Goal: Information Seeking & Learning: Learn about a topic

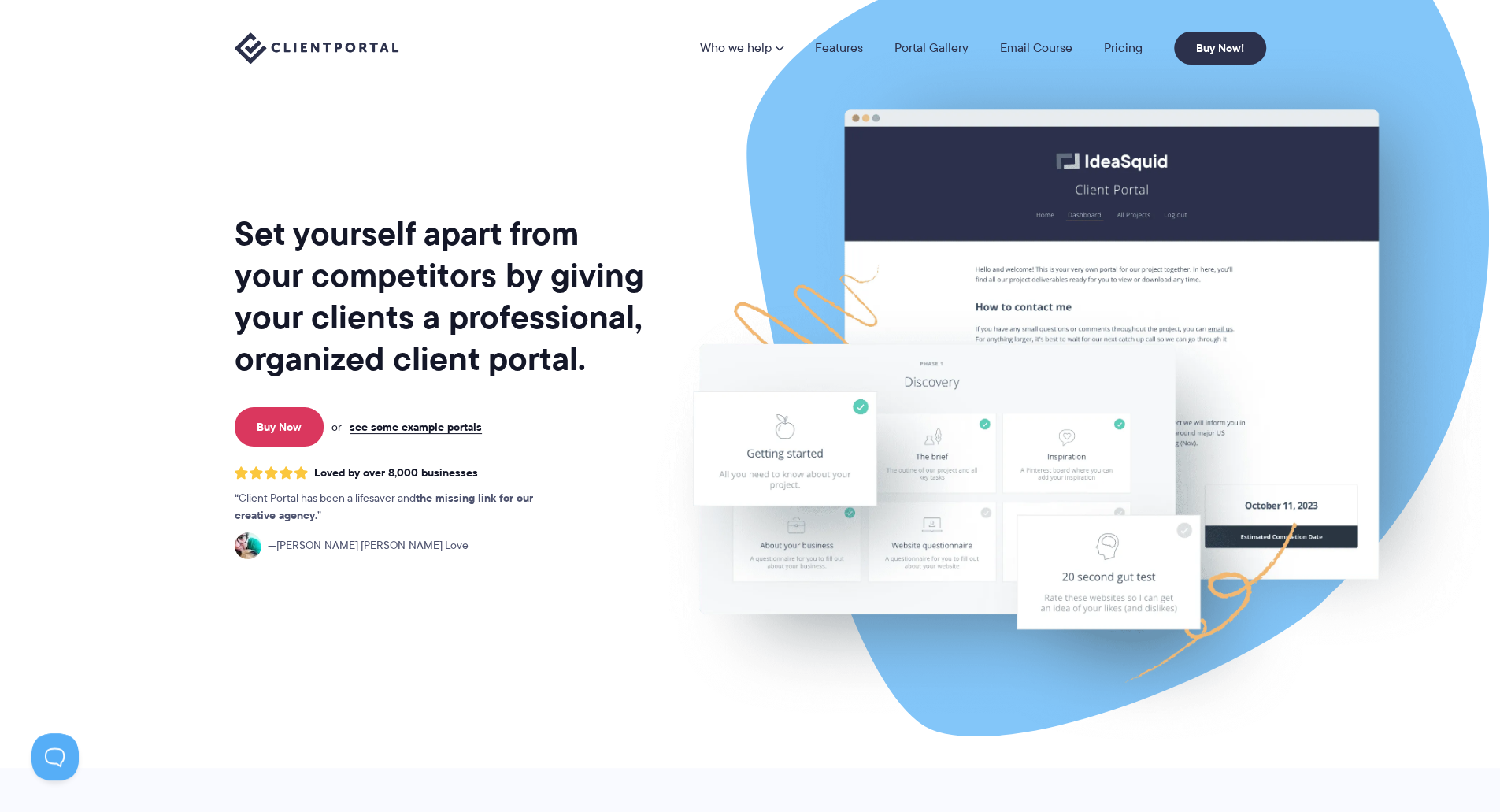
click at [310, 51] on img at bounding box center [316, 48] width 164 height 32
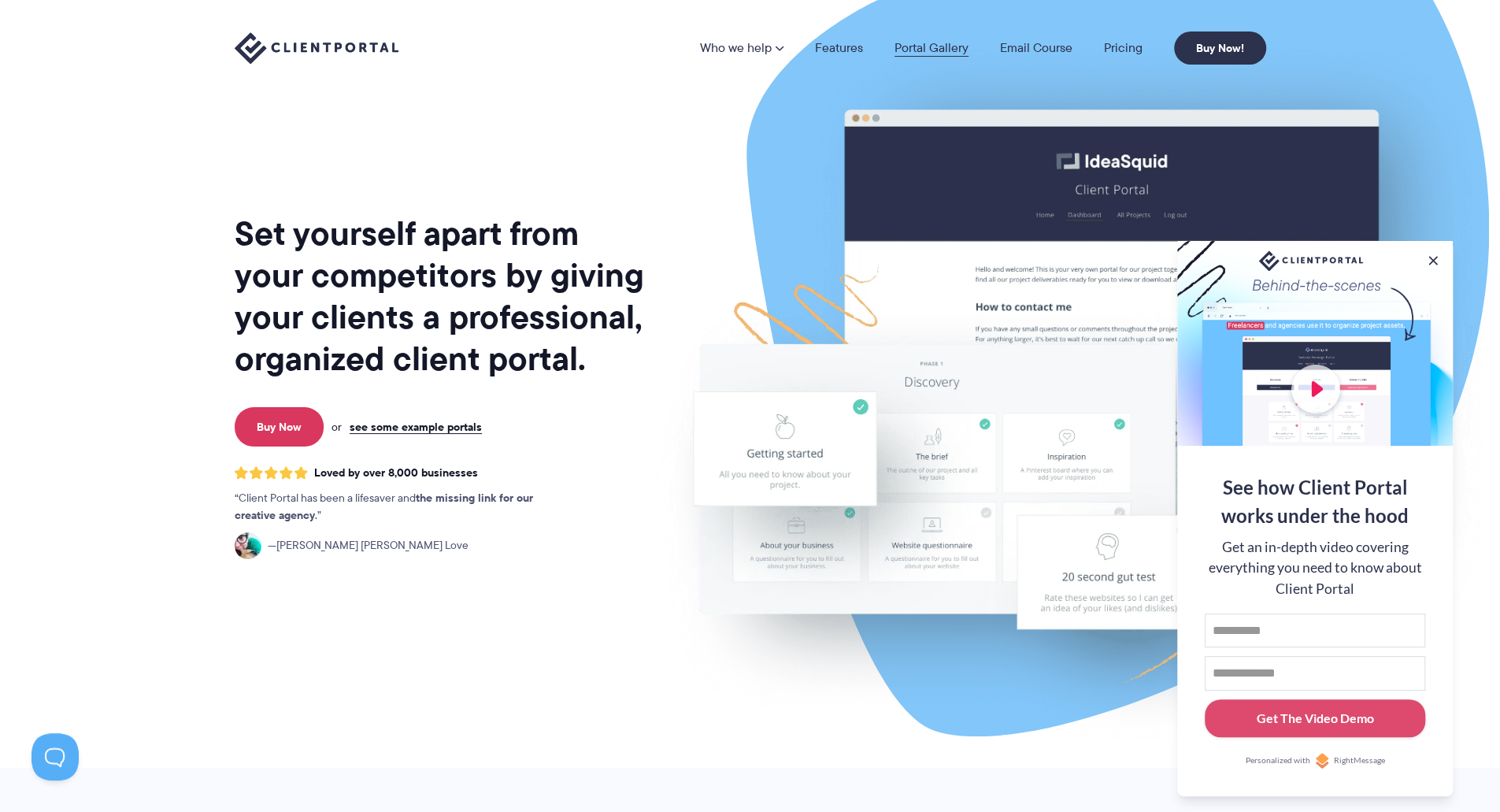
click at [918, 45] on link "Portal Gallery" at bounding box center [931, 49] width 74 height 13
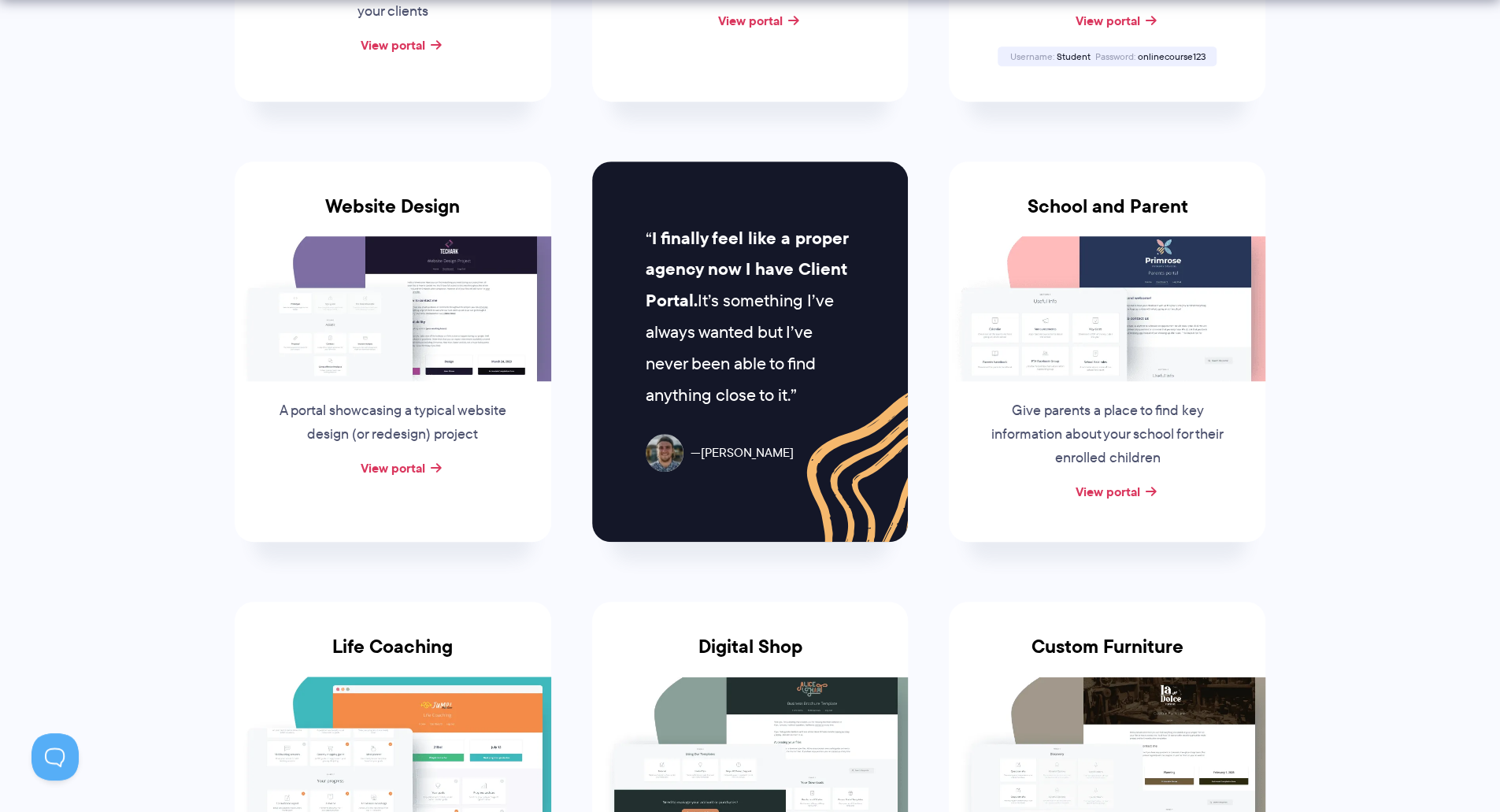
scroll to position [650, 0]
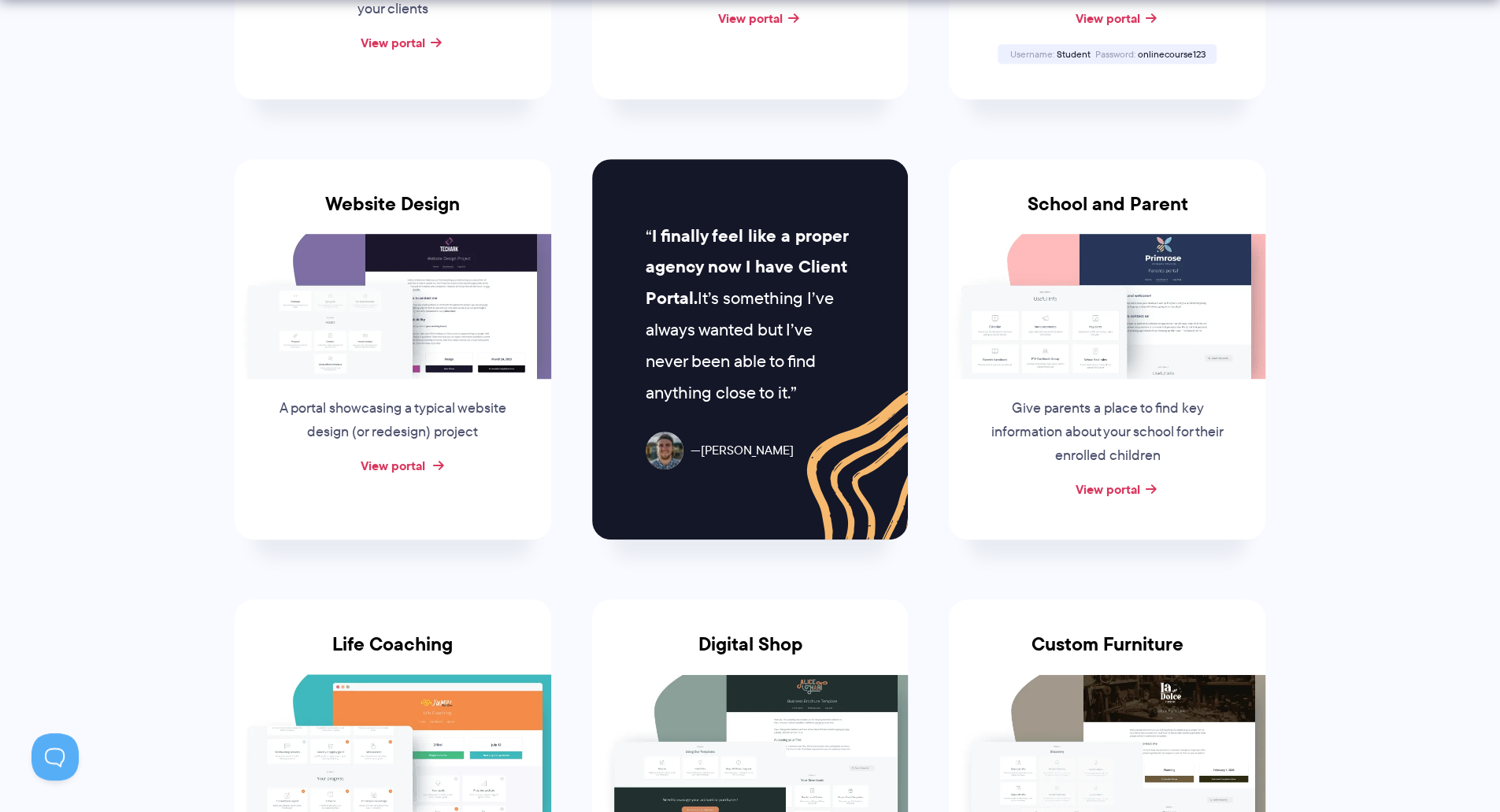
click at [399, 464] on link "View portal" at bounding box center [393, 465] width 65 height 19
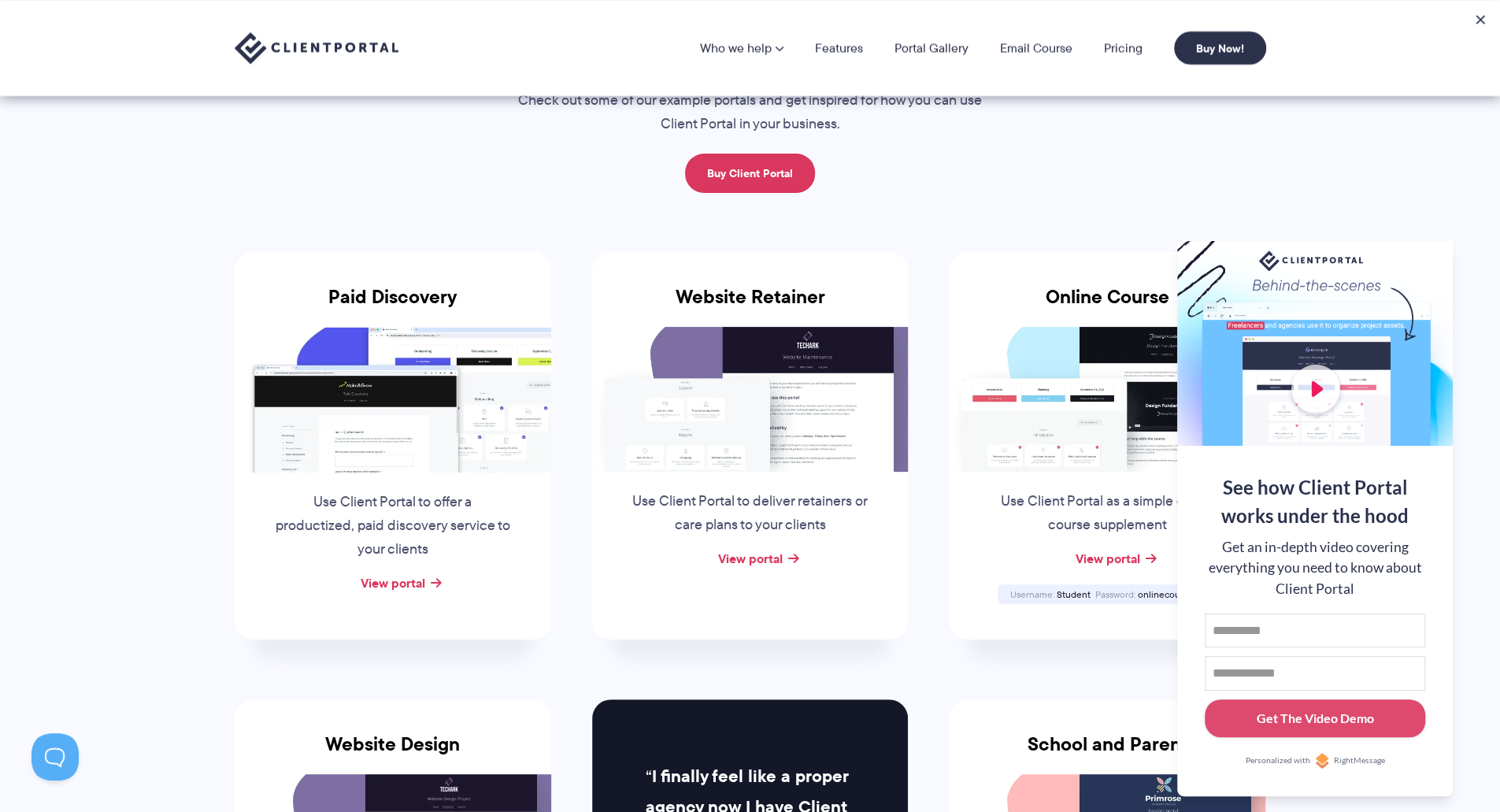
scroll to position [0, 0]
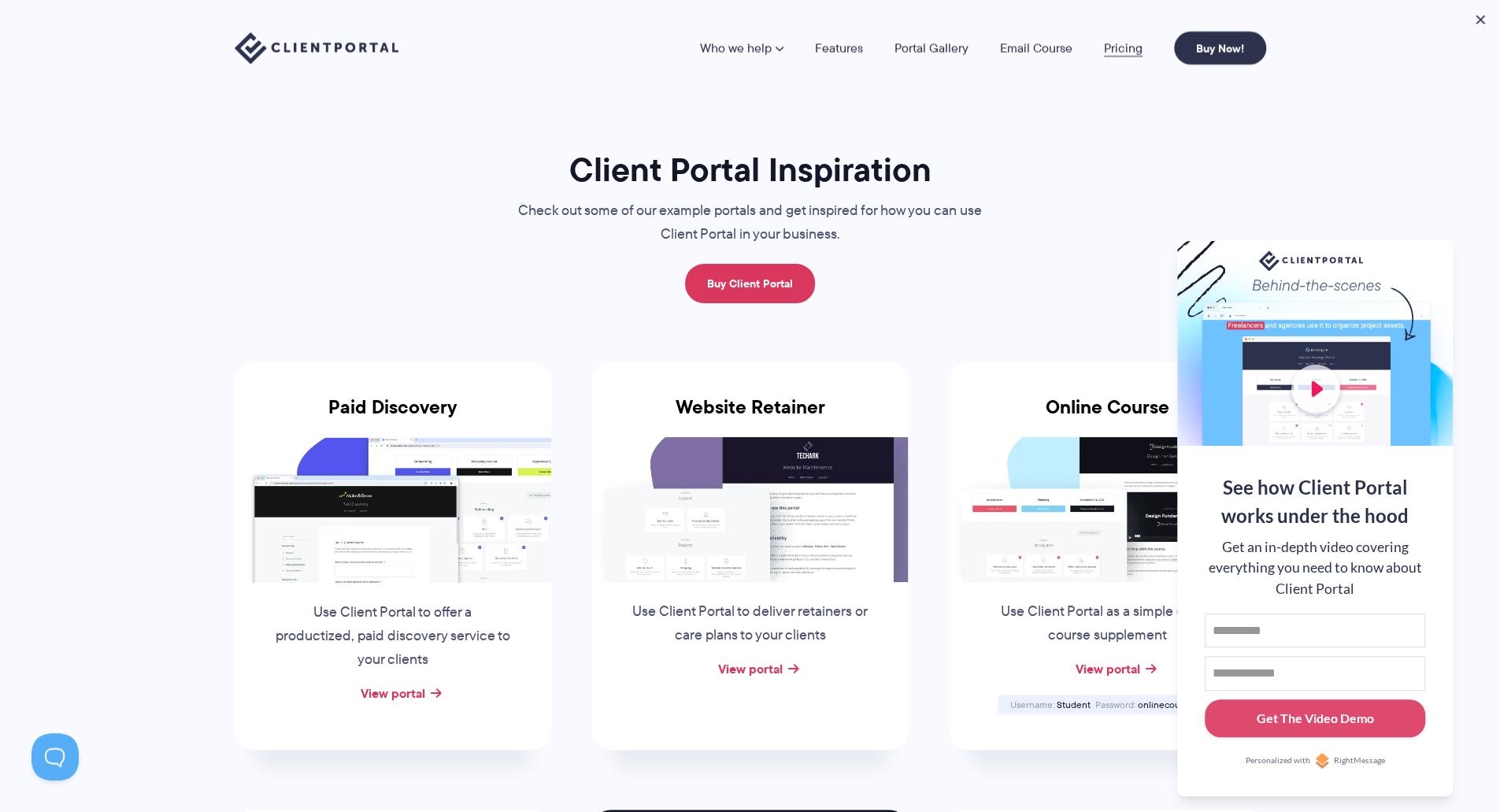
click at [1114, 48] on link "Pricing" at bounding box center [1124, 49] width 38 height 13
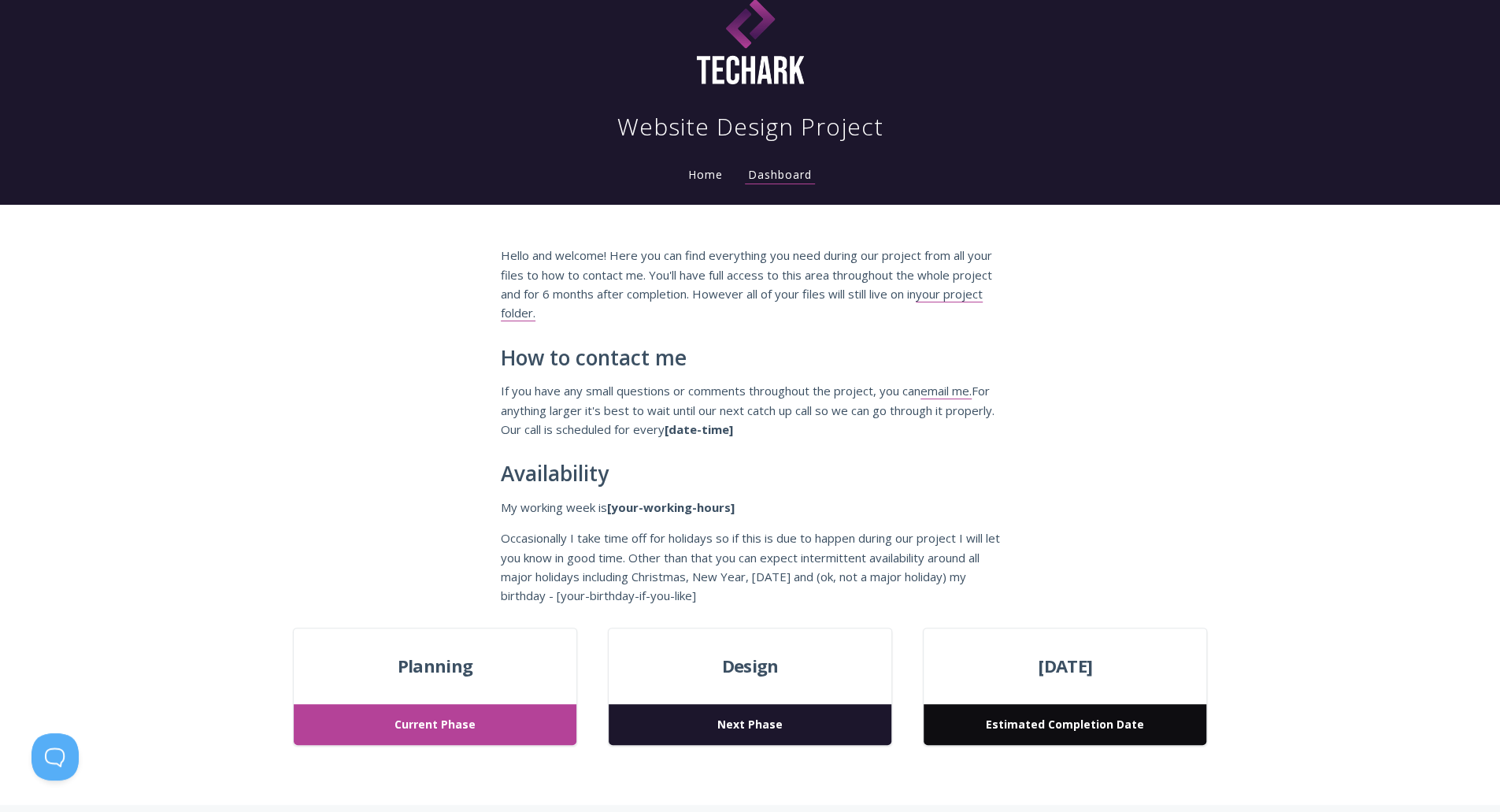
scroll to position [26, 0]
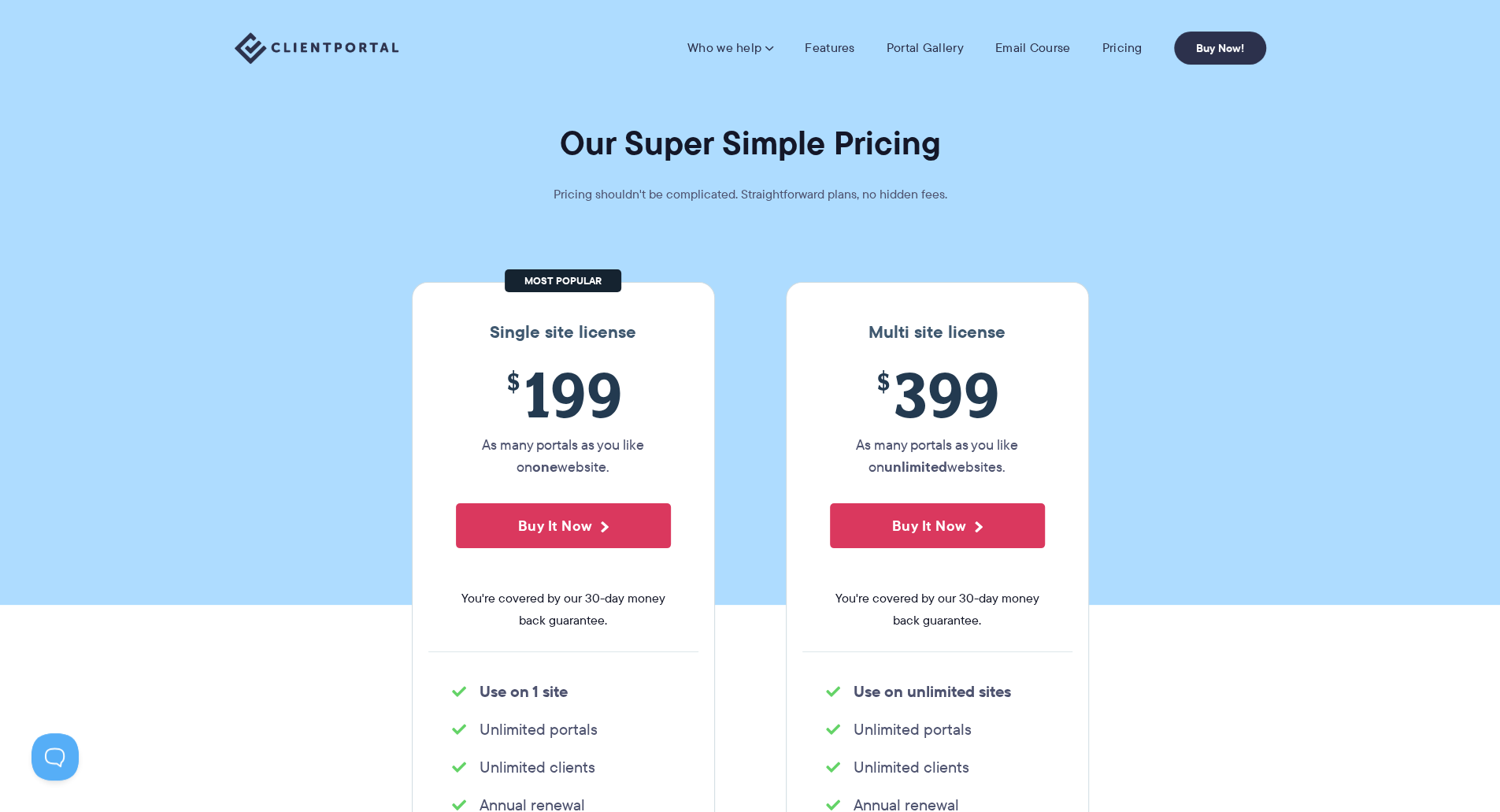
click at [331, 44] on img at bounding box center [316, 48] width 164 height 32
